Goal: Task Accomplishment & Management: Manage account settings

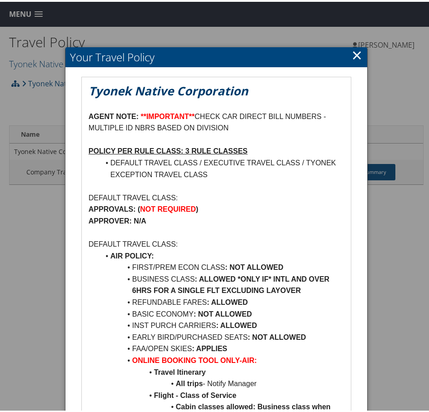
click at [356, 58] on link "×" at bounding box center [356, 53] width 10 height 18
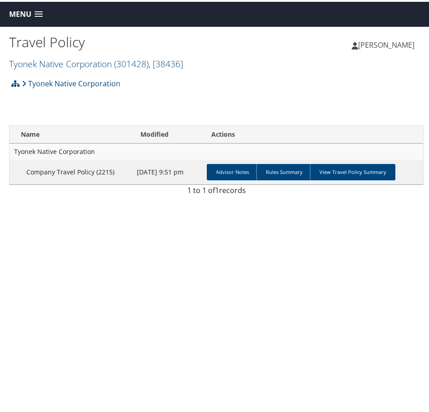
click at [84, 95] on div "Tyonek Native Corporation Account Structure Tyonek Native Corporation (301428) …" at bounding box center [216, 85] width 414 height 25
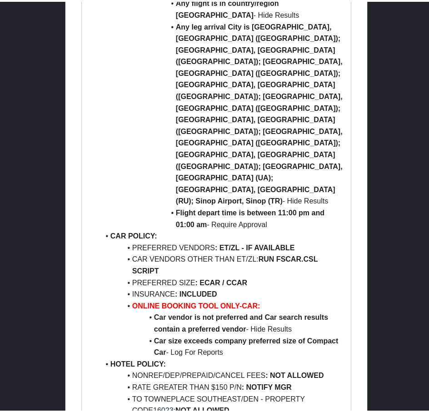
scroll to position [106, 0]
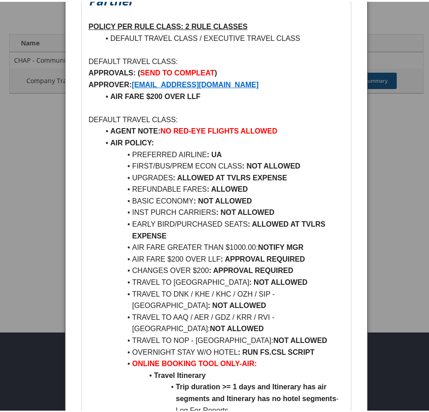
click at [33, 7] on div at bounding box center [216, 206] width 432 height 412
